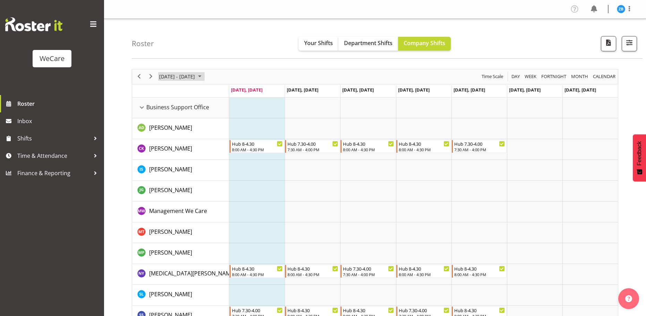
click at [196, 77] on span "[DATE] - [DATE]" at bounding box center [177, 76] width 37 height 9
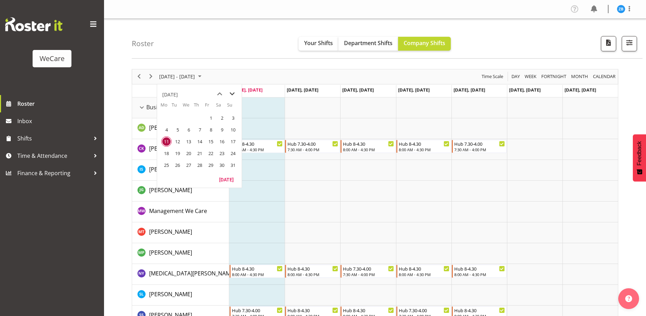
click at [229, 95] on span "next month" at bounding box center [232, 94] width 12 height 12
click at [169, 121] on span "1" at bounding box center [166, 118] width 10 height 10
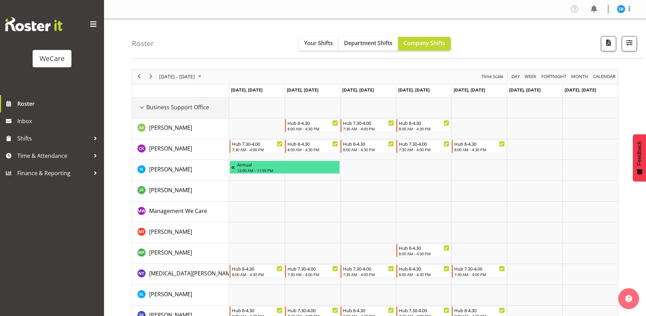
click at [143, 107] on div "Business Support Office resource" at bounding box center [141, 107] width 9 height 9
click at [142, 106] on div "Business Support Office resource" at bounding box center [141, 107] width 9 height 9
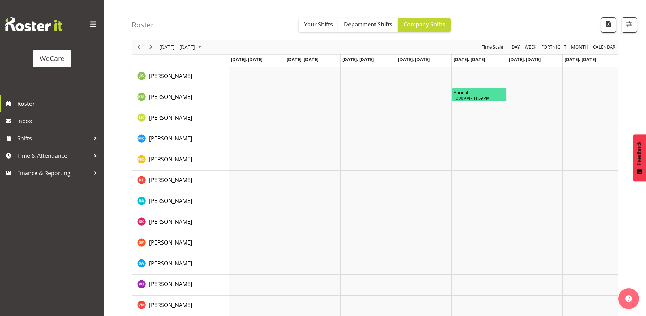
scroll to position [208, 0]
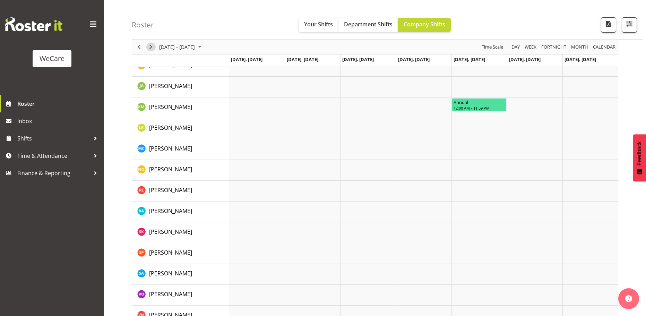
click at [150, 46] on span "Next" at bounding box center [151, 47] width 8 height 9
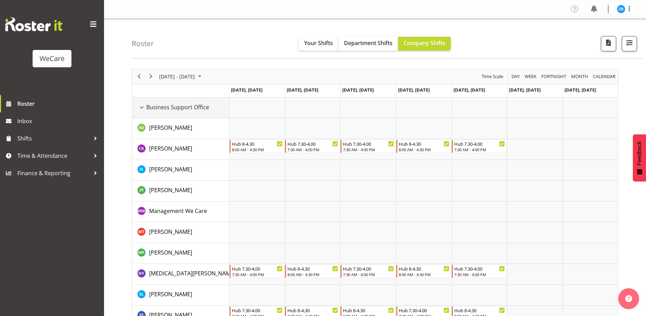
click at [143, 107] on div "Business Support Office resource" at bounding box center [141, 107] width 9 height 9
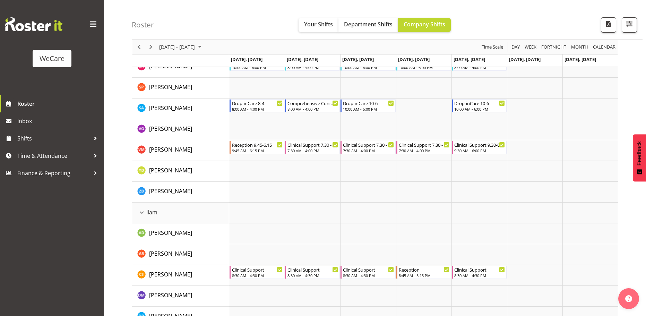
scroll to position [382, 0]
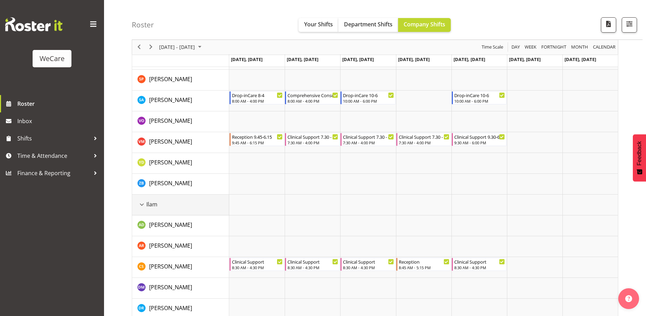
click at [142, 203] on div "Ilam resource" at bounding box center [141, 204] width 9 height 9
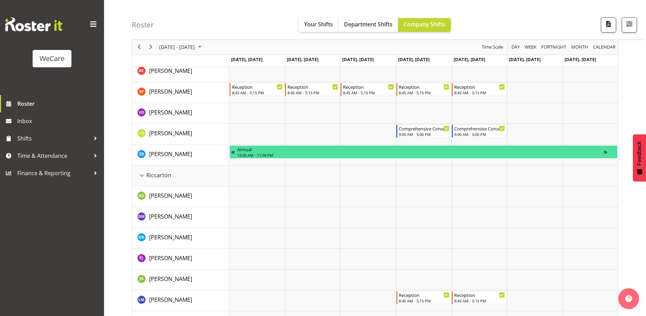
scroll to position [729, 0]
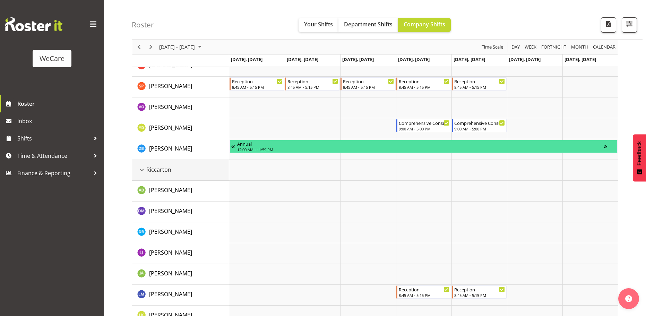
click at [142, 168] on div "Riccarton resource" at bounding box center [141, 169] width 9 height 9
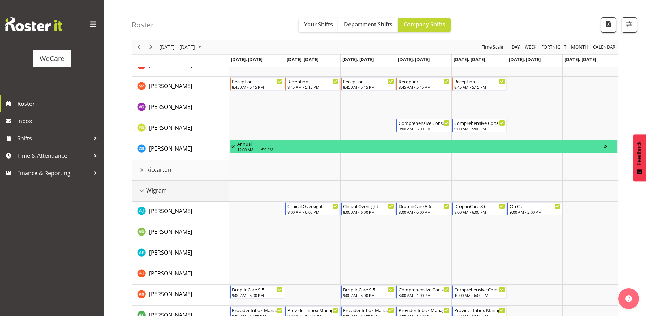
click at [141, 190] on div "Wigram resource" at bounding box center [141, 190] width 9 height 9
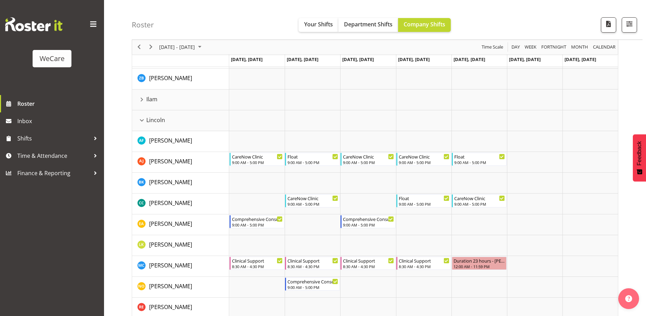
scroll to position [446, 0]
